Goal: Information Seeking & Learning: Learn about a topic

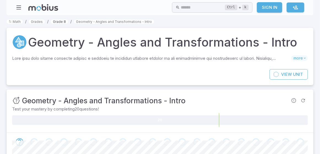
click at [62, 22] on link "Grade 8" at bounding box center [59, 22] width 17 height 4
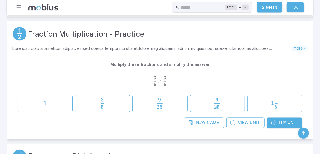
scroll to position [459, 0]
